Goal: Check status: Check status

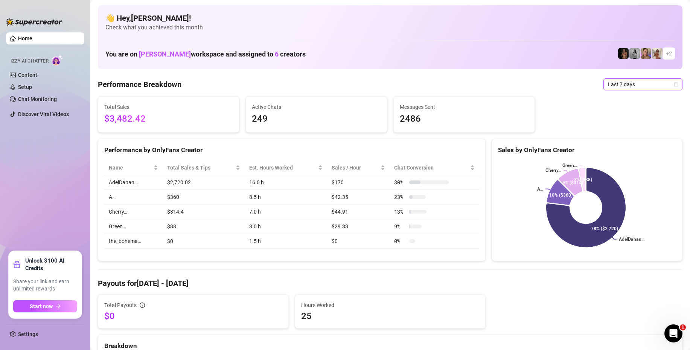
click at [610, 85] on span "Last 7 days" at bounding box center [643, 84] width 70 height 11
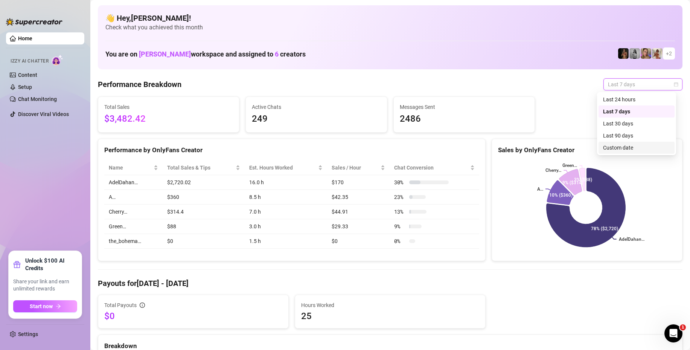
click at [623, 147] on div "Custom date" at bounding box center [636, 147] width 67 height 8
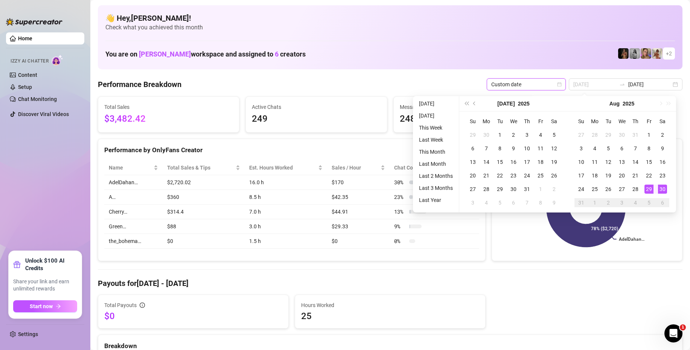
type input "2025-08-30"
click at [664, 189] on div "30" at bounding box center [662, 188] width 9 height 9
click at [664, 188] on div "30" at bounding box center [662, 188] width 9 height 9
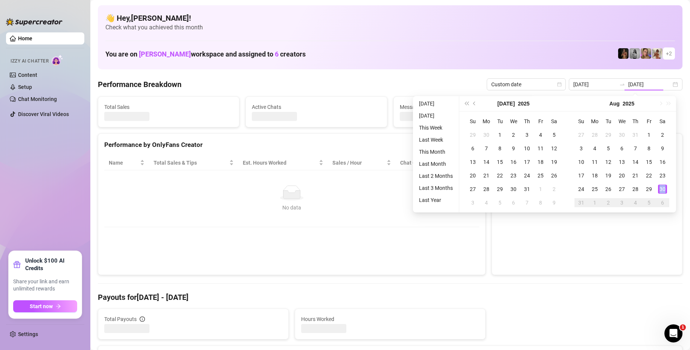
type input "2025-08-30"
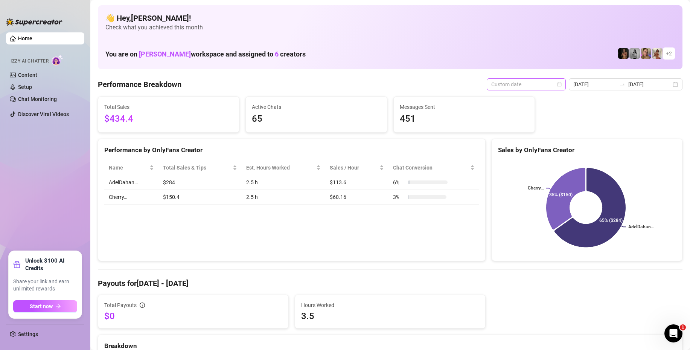
click at [538, 82] on span "Custom date" at bounding box center [526, 84] width 70 height 11
click at [660, 85] on input "2025-08-30" at bounding box center [649, 84] width 43 height 8
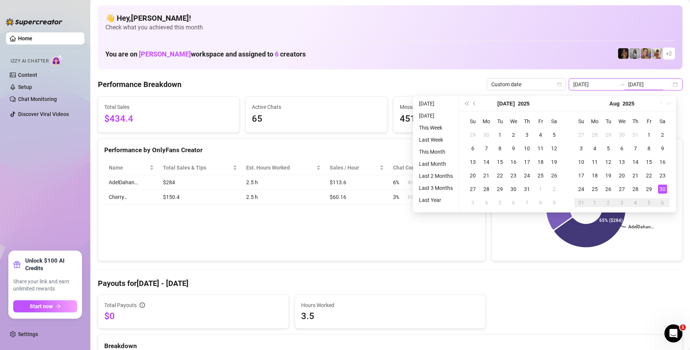
click at [669, 85] on div "2025-08-30 2025-08-30" at bounding box center [626, 84] width 114 height 12
click at [426, 100] on li "Today" at bounding box center [436, 103] width 40 height 9
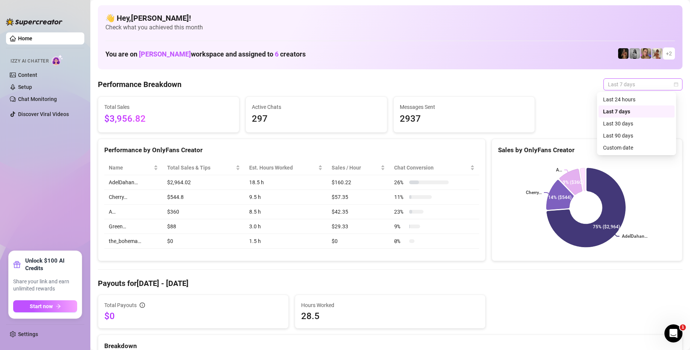
click at [613, 88] on span "Last 7 days" at bounding box center [643, 84] width 70 height 11
click at [616, 124] on div "Last 30 days" at bounding box center [636, 123] width 67 height 8
click at [625, 85] on span "Last 30 days" at bounding box center [643, 84] width 70 height 11
click at [616, 101] on div "Last 24 hours" at bounding box center [636, 99] width 67 height 8
click at [617, 85] on span "Last 7 days" at bounding box center [643, 84] width 70 height 11
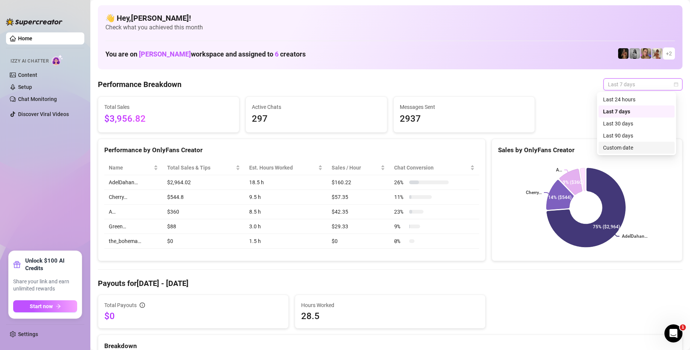
click at [622, 149] on div "Custom date" at bounding box center [636, 147] width 67 height 8
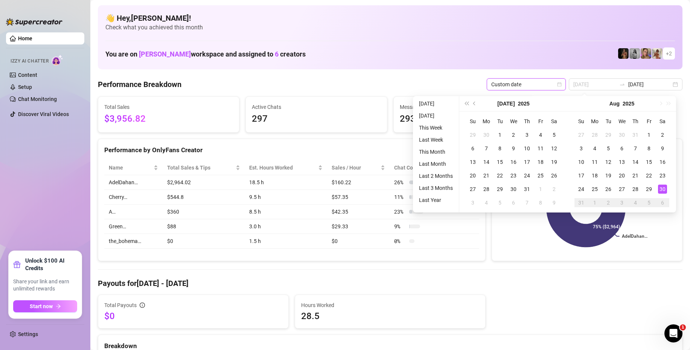
type input "2025-08-29"
type input "2025-08-23"
type input "2025-08-30"
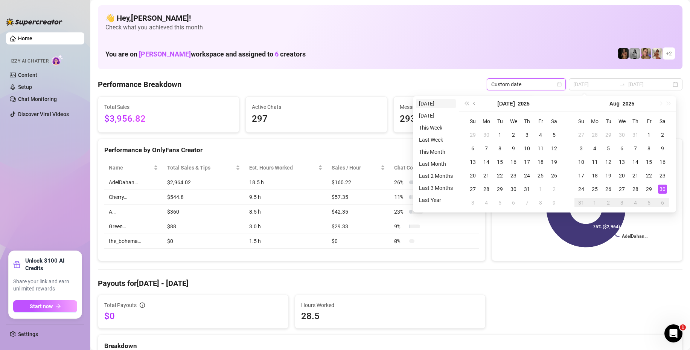
click at [434, 102] on li "Today" at bounding box center [436, 103] width 40 height 9
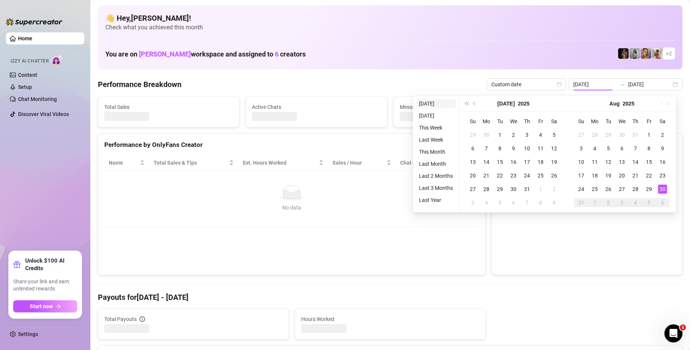
type input "2025-08-30"
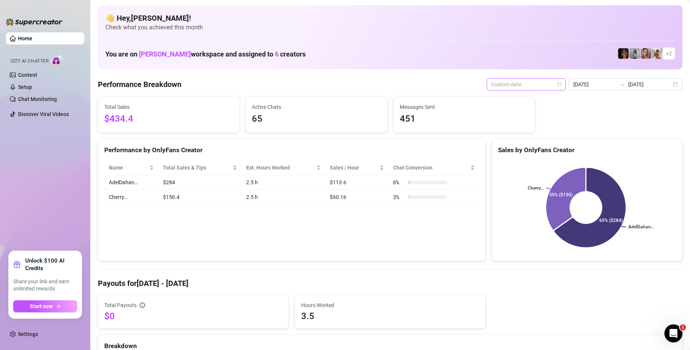
click at [544, 84] on span "Custom date" at bounding box center [526, 84] width 70 height 11
click at [616, 82] on div at bounding box center [622, 84] width 12 height 6
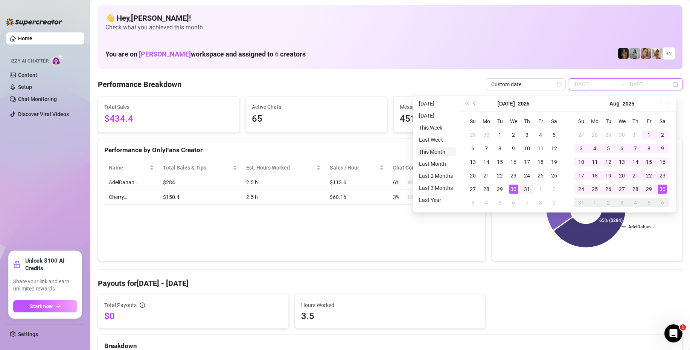
type input "2025-08-01"
click at [428, 151] on li "This Month" at bounding box center [436, 151] width 40 height 9
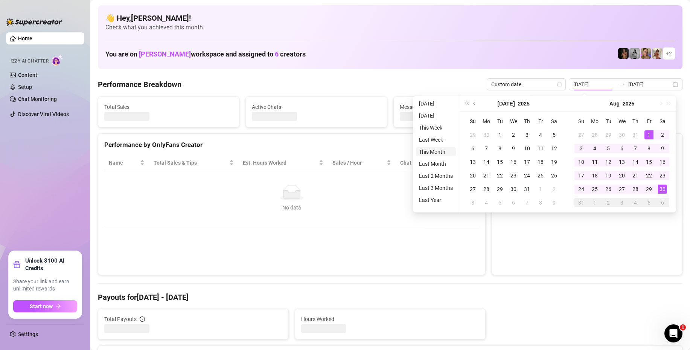
type input "2025-08-01"
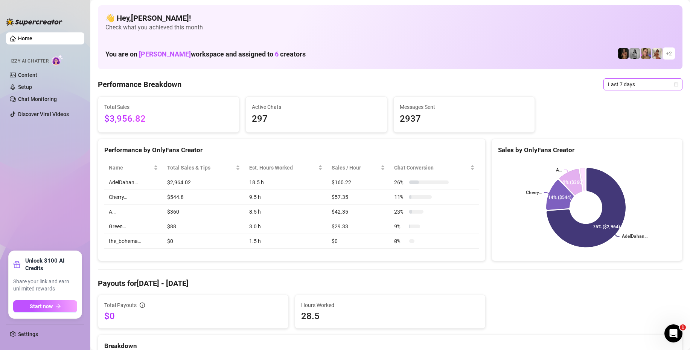
click at [608, 84] on span "Last 7 days" at bounding box center [643, 84] width 70 height 11
click at [617, 122] on div "Last 30 days" at bounding box center [636, 123] width 67 height 8
